Goal: Information Seeking & Learning: Learn about a topic

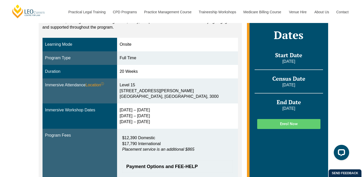
scroll to position [141, 0]
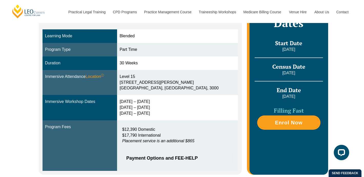
scroll to position [138, 0]
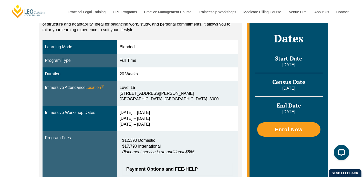
scroll to position [120, 0]
